Goal: Use online tool/utility: Utilize a website feature to perform a specific function

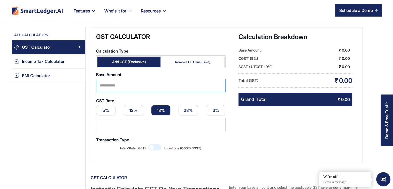
click at [145, 86] on input "Calculation Type" at bounding box center [160, 85] width 129 height 13
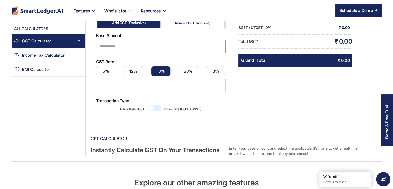
scroll to position [26, 0]
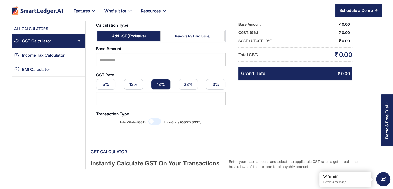
click at [157, 122] on span "Email Form" at bounding box center [154, 121] width 13 height 6
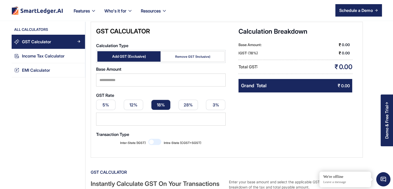
scroll to position [0, 0]
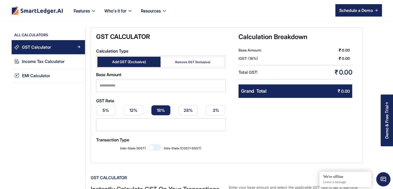
click at [147, 149] on div "Inter-State (IGST) Intra-State (CGST+SGST)" at bounding box center [160, 148] width 129 height 8
click at [153, 146] on span "Email Form" at bounding box center [154, 147] width 13 height 6
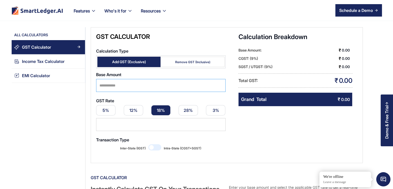
click at [119, 87] on input "Calculation Type" at bounding box center [160, 85] width 129 height 13
type input "*"
type input "*******"
click at [133, 110] on link "12%" at bounding box center [133, 110] width 19 height 10
type input "**"
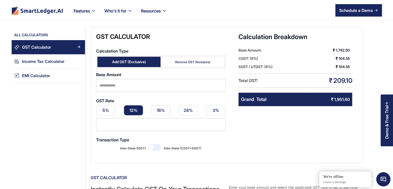
click at [193, 62] on div "Remove GST (Inclusive)" at bounding box center [192, 62] width 35 height 4
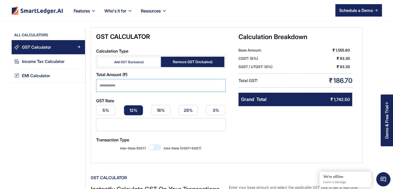
drag, startPoint x: 123, startPoint y: 85, endPoint x: 36, endPoint y: 92, distance: 87.3
click at [37, 92] on div "Calculators GST Calculator Income Tax Calculator EMI Calculator All Calculators…" at bounding box center [197, 108] width 370 height 173
type input "*******"
drag, startPoint x: 36, startPoint y: 91, endPoint x: 19, endPoint y: 92, distance: 17.3
click at [19, 92] on div "All Calculators GST Calculator Income Tax Calculator EMI Calculator" at bounding box center [49, 111] width 74 height 168
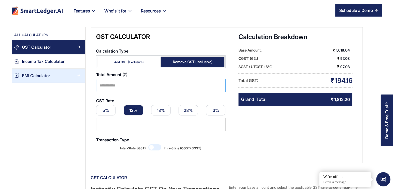
drag, startPoint x: 120, startPoint y: 87, endPoint x: 58, endPoint y: 82, distance: 61.9
click at [58, 82] on div "Calculators GST Calculator Income Tax Calculator EMI Calculator All Calculators…" at bounding box center [197, 108] width 370 height 173
type input "*"
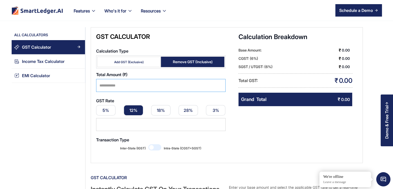
type input "*"
type input "*******"
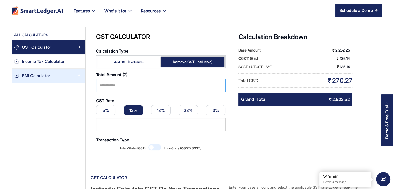
drag, startPoint x: 117, startPoint y: 85, endPoint x: 25, endPoint y: 74, distance: 92.8
click at [25, 74] on div "Calculators GST Calculator Income Tax Calculator EMI Calculator All Calculators…" at bounding box center [197, 108] width 370 height 173
type input "*"
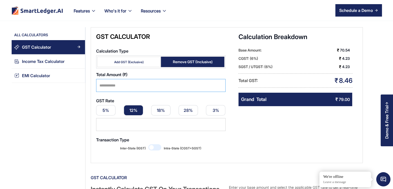
type input "*"
type input "*******"
click at [113, 111] on link "5%" at bounding box center [105, 110] width 19 height 10
type input "*"
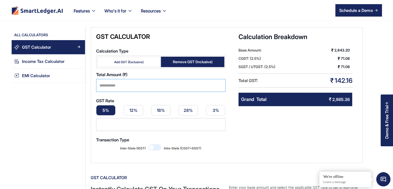
drag, startPoint x: 122, startPoint y: 86, endPoint x: 43, endPoint y: 87, distance: 78.6
click at [43, 87] on div "Calculators GST Calculator Income Tax Calculator EMI Calculator All Calculators…" at bounding box center [197, 108] width 370 height 173
type input "*"
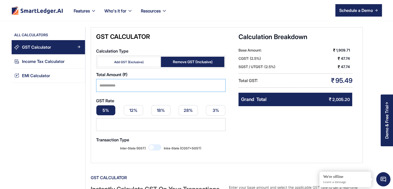
type input "*"
type input "********"
